Goal: Find specific page/section: Find specific page/section

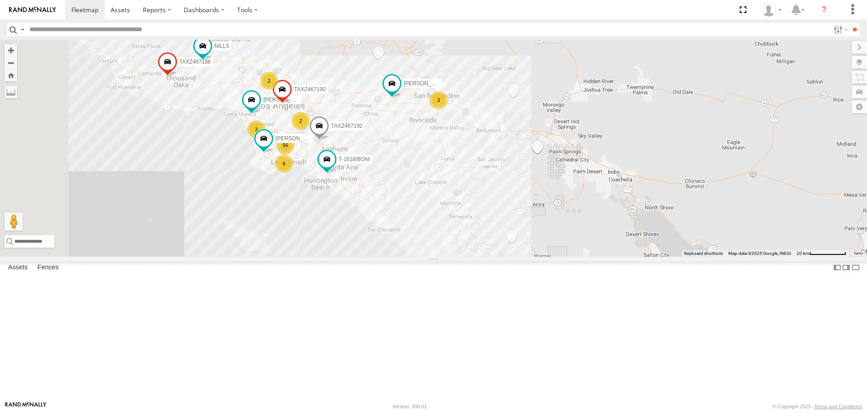
drag, startPoint x: 384, startPoint y: 209, endPoint x: 460, endPoint y: 157, distance: 91.9
click at [460, 157] on div "TAXZ467188 377214/[PERSON_NAME]-1618/[PERSON_NAME] TAXZ467192 834274/[PERSON_NA…" at bounding box center [433, 148] width 867 height 217
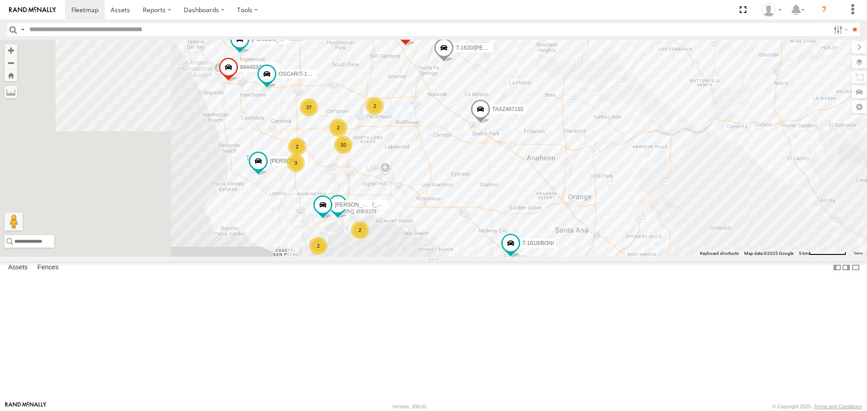
drag, startPoint x: 403, startPoint y: 209, endPoint x: 533, endPoint y: 169, distance: 135.5
click at [533, 169] on div "TAXZ467188 377214/[PERSON_NAME]-1618/[PERSON_NAME] TAXZ467192 834274/[PERSON_NA…" at bounding box center [433, 148] width 867 height 217
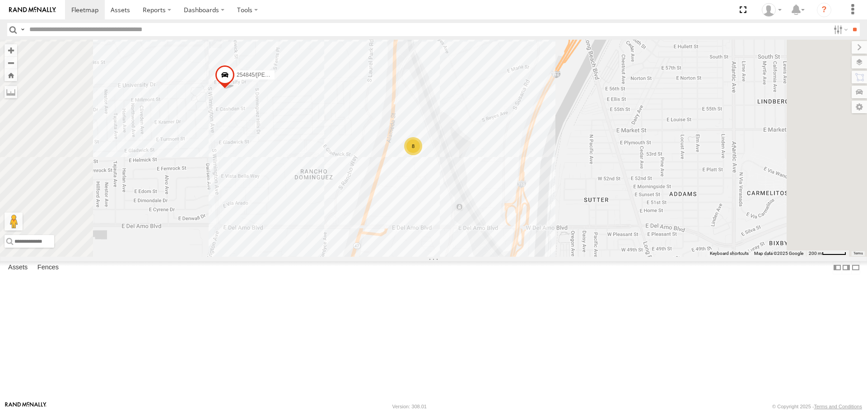
drag, startPoint x: 465, startPoint y: 209, endPoint x: 399, endPoint y: 304, distance: 115.4
click at [399, 256] on div "TAXZ467188 377214/[PERSON_NAME] T-1618/[PERSON_NAME] TAXZ467192 834274/[PERSON_…" at bounding box center [433, 148] width 867 height 217
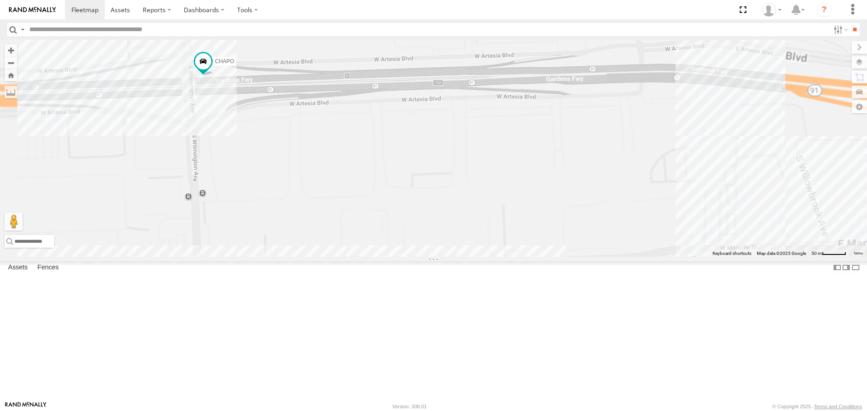
drag, startPoint x: 348, startPoint y: 114, endPoint x: 370, endPoint y: 324, distance: 211.0
click at [370, 256] on div "TAXZ467188 377214/[PERSON_NAME] T-1618/[PERSON_NAME] TAXZ467192 834274/[PERSON_…" at bounding box center [433, 148] width 867 height 217
